Goal: Information Seeking & Learning: Learn about a topic

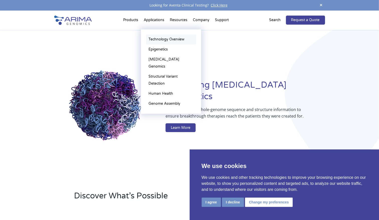
click at [160, 38] on link "Technology Overview" at bounding box center [171, 39] width 50 height 10
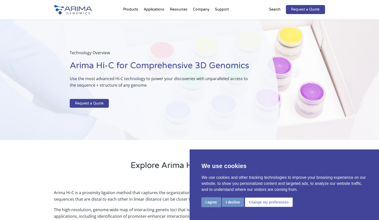
click at [211, 201] on button "I agree" at bounding box center [210, 201] width 19 height 9
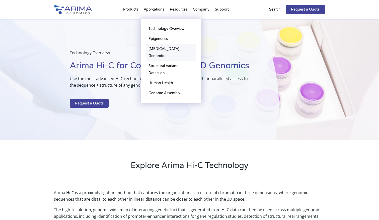
click at [158, 48] on link "[MEDICAL_DATA] Genomics" at bounding box center [171, 52] width 50 height 17
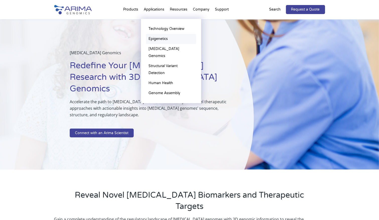
click at [156, 39] on link "Epigenetics" at bounding box center [171, 39] width 50 height 10
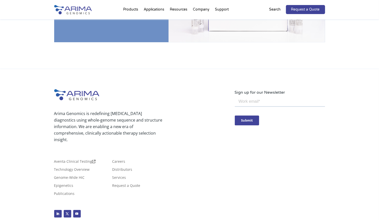
scroll to position [1031, 0]
